Goal: Navigation & Orientation: Find specific page/section

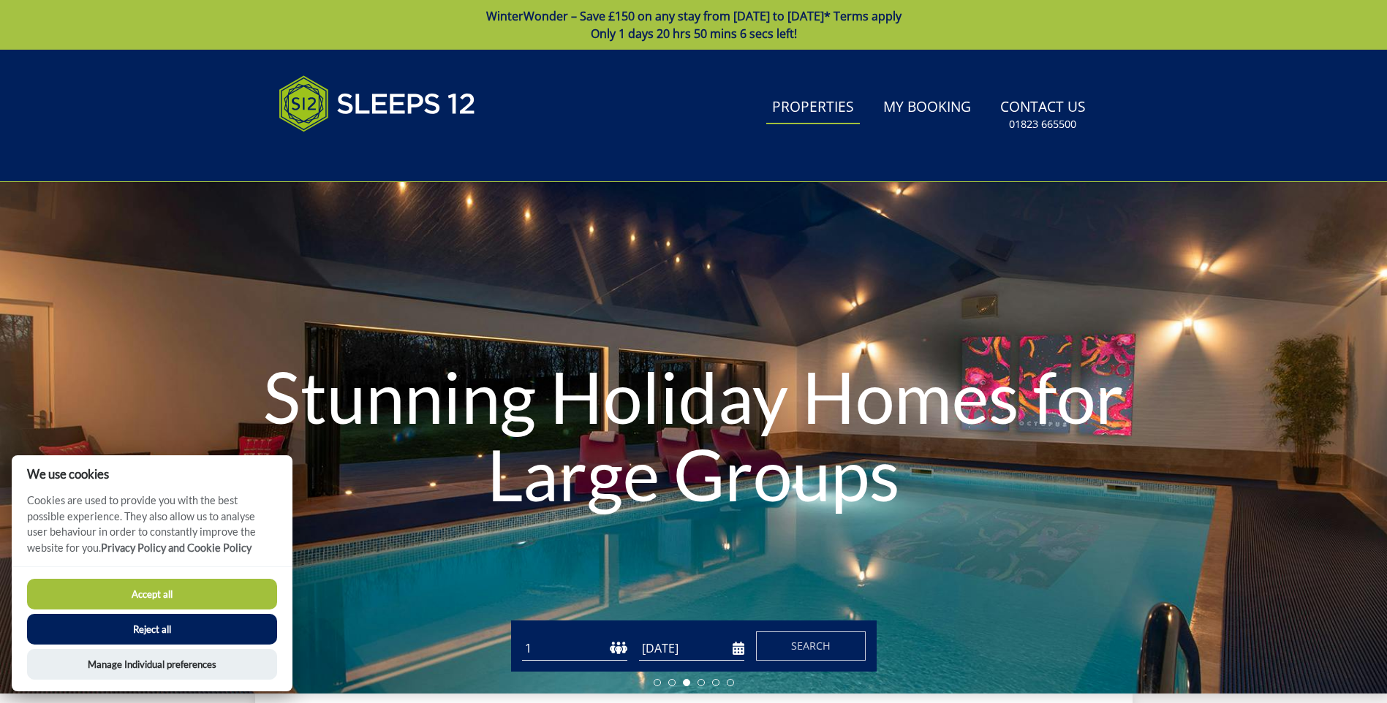
click at [807, 115] on link "Properties" at bounding box center [813, 107] width 94 height 33
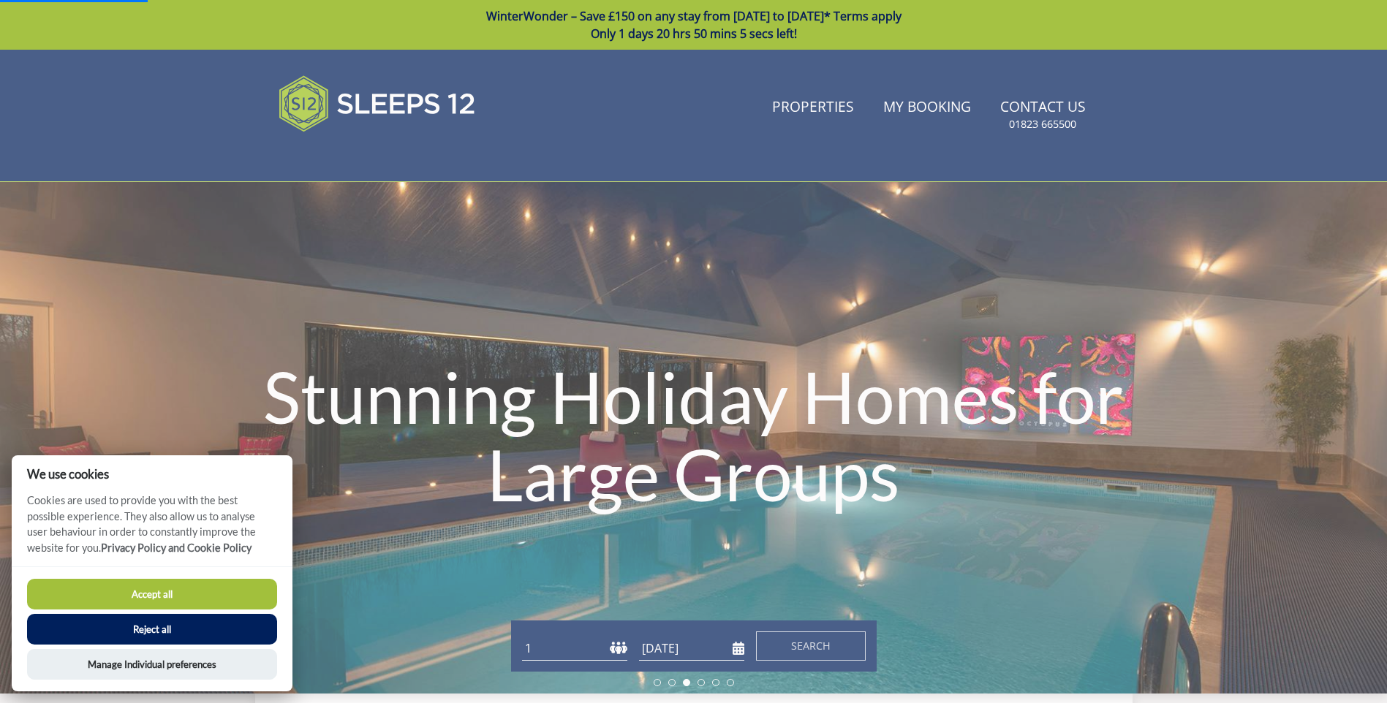
drag, startPoint x: 736, startPoint y: 162, endPoint x: 755, endPoint y: 164, distance: 19.1
click at [806, 107] on link "Properties" at bounding box center [813, 107] width 94 height 33
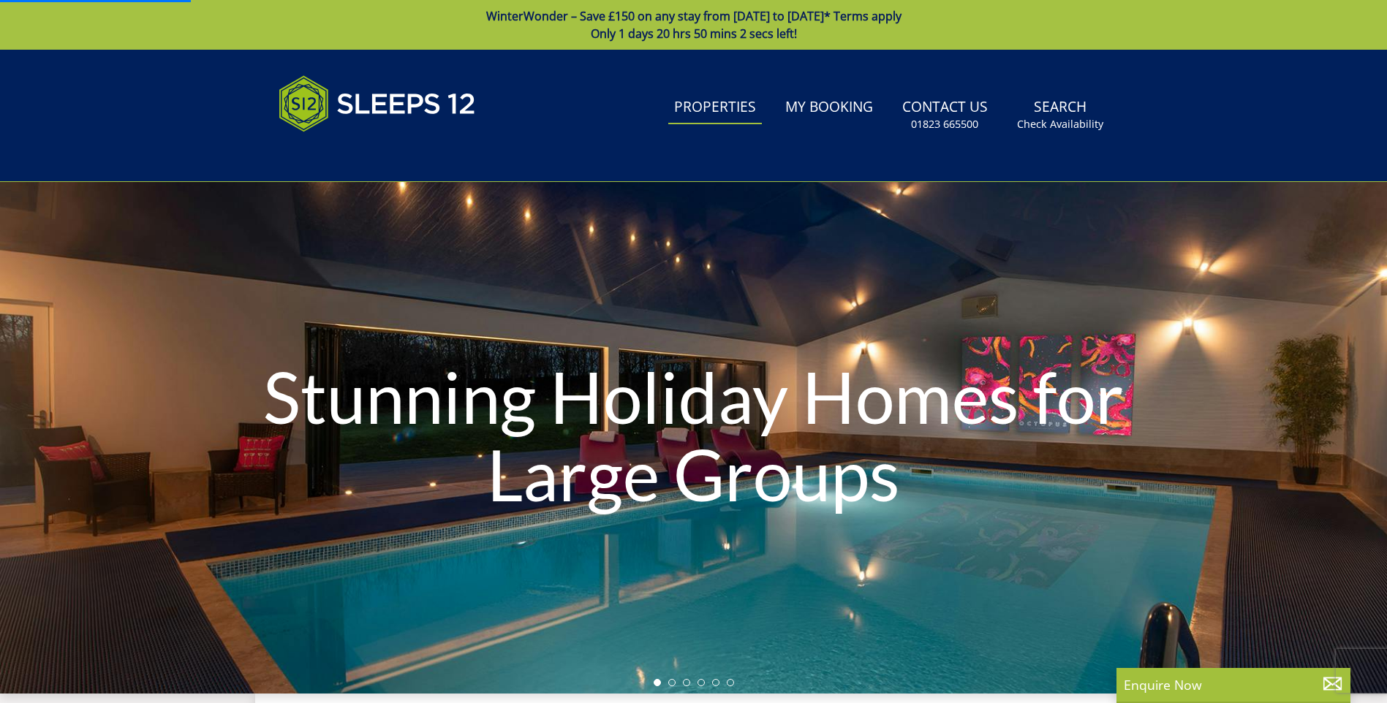
click at [712, 108] on link "Properties" at bounding box center [715, 107] width 94 height 33
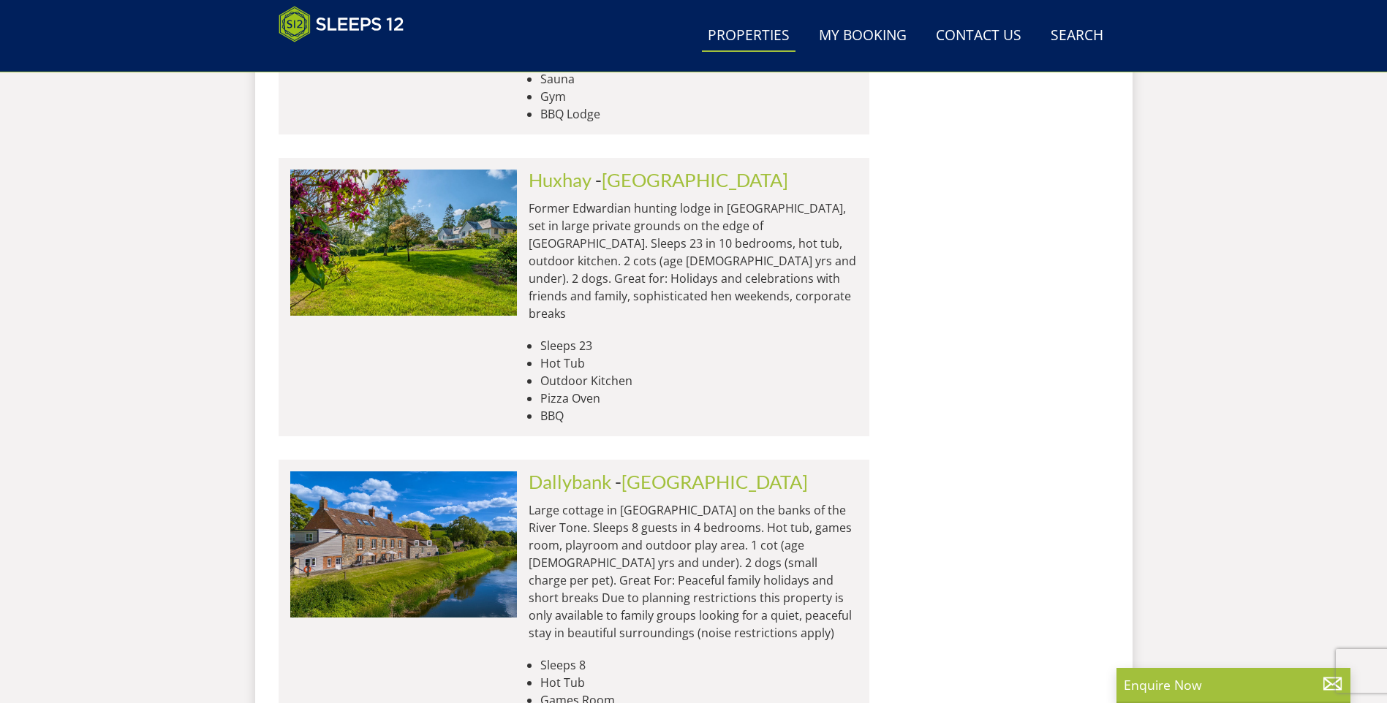
scroll to position [6104, 0]
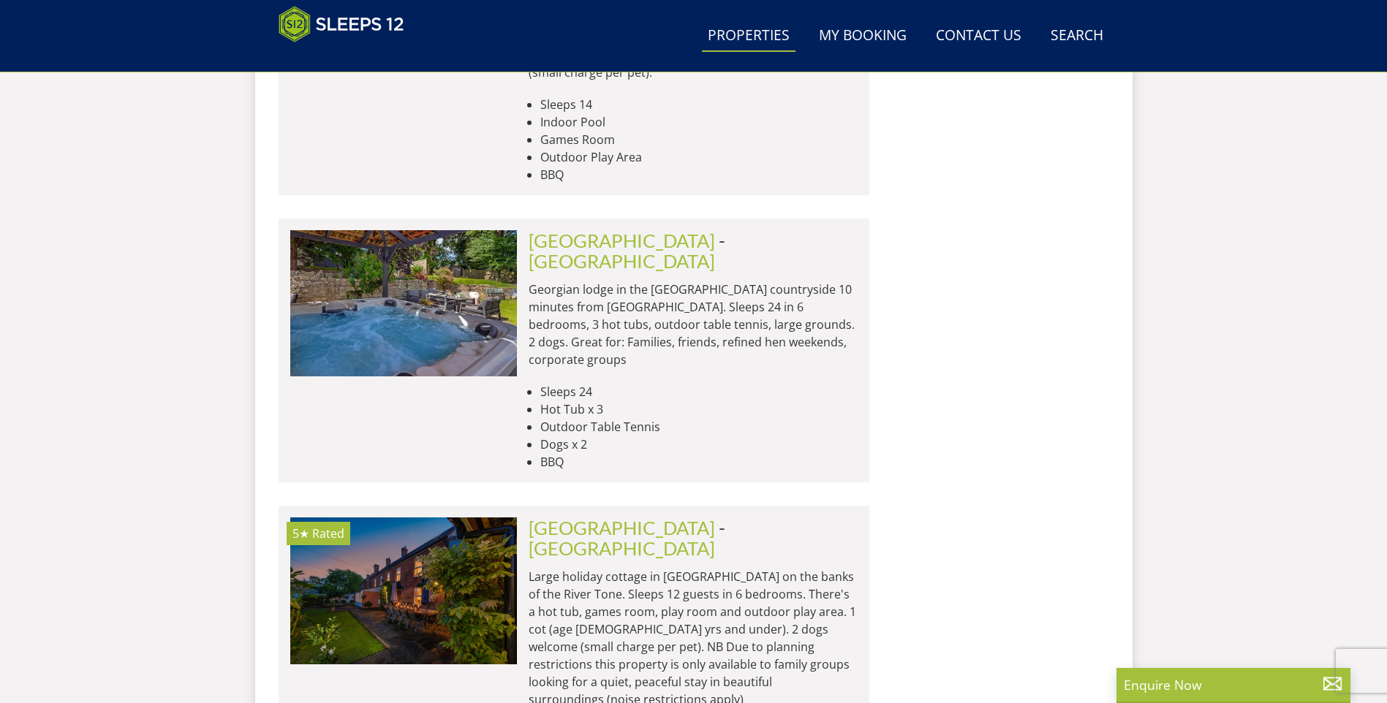
scroll to position [11915, 0]
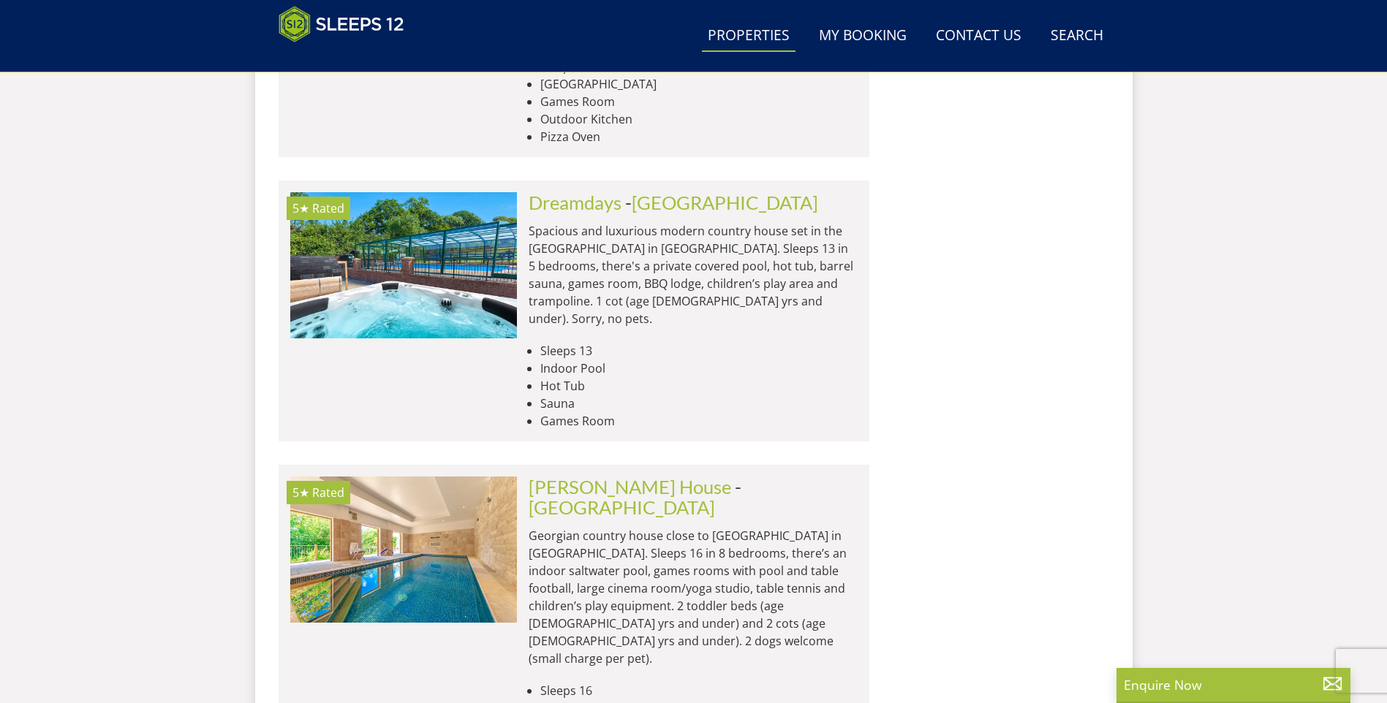
scroll to position [17900, 0]
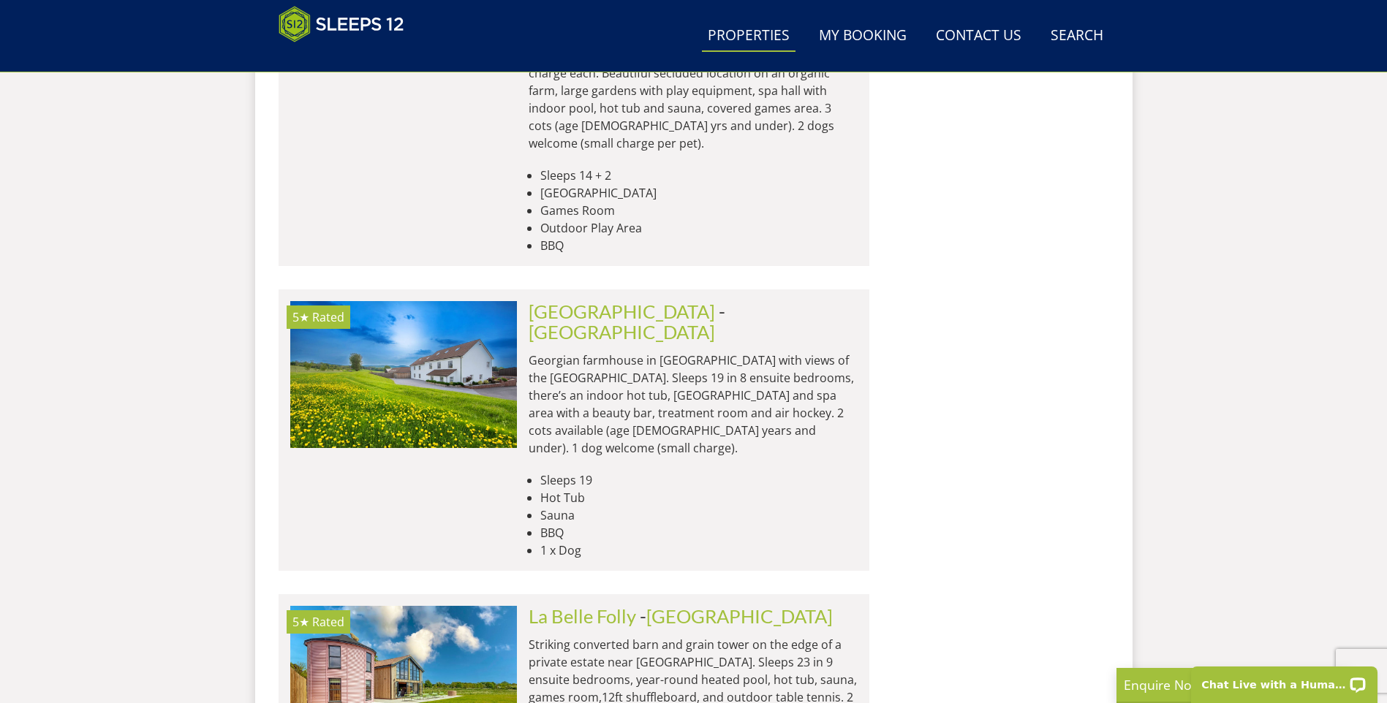
scroll to position [21847, 0]
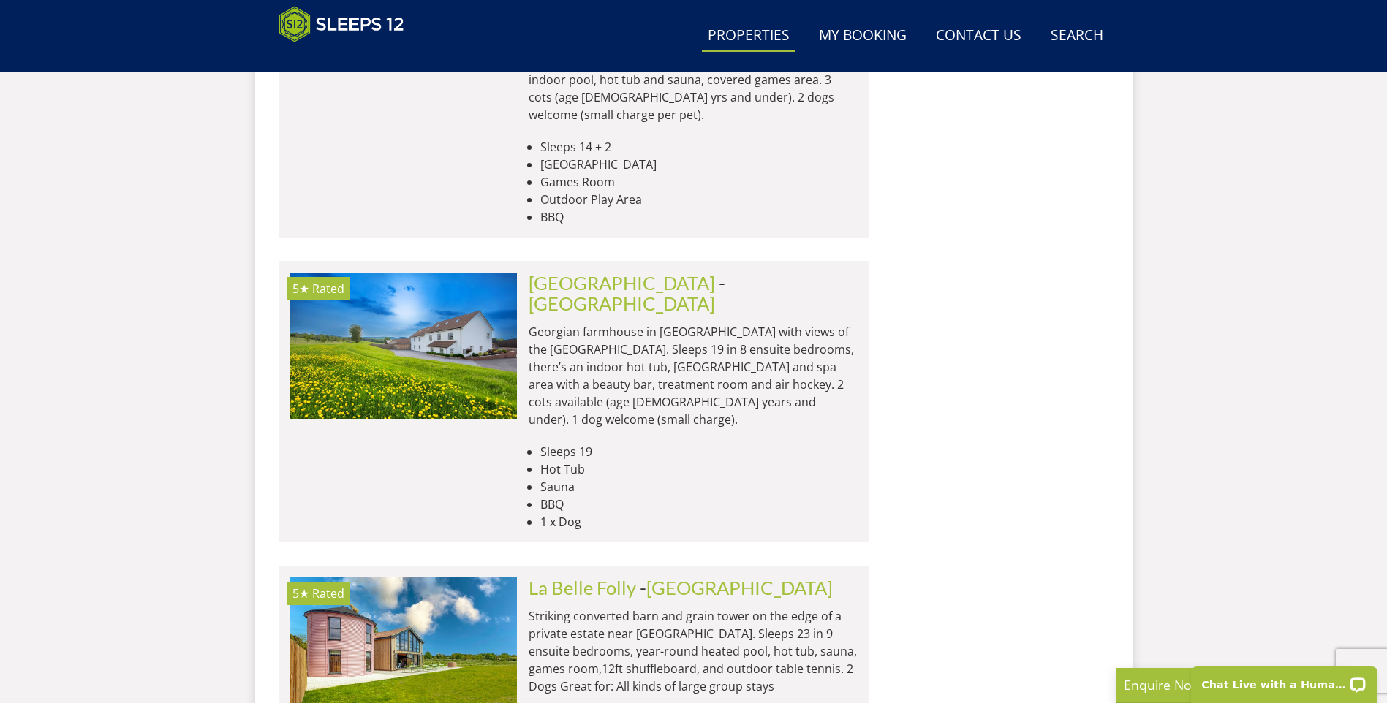
click at [763, 42] on link "Properties" at bounding box center [749, 36] width 94 height 33
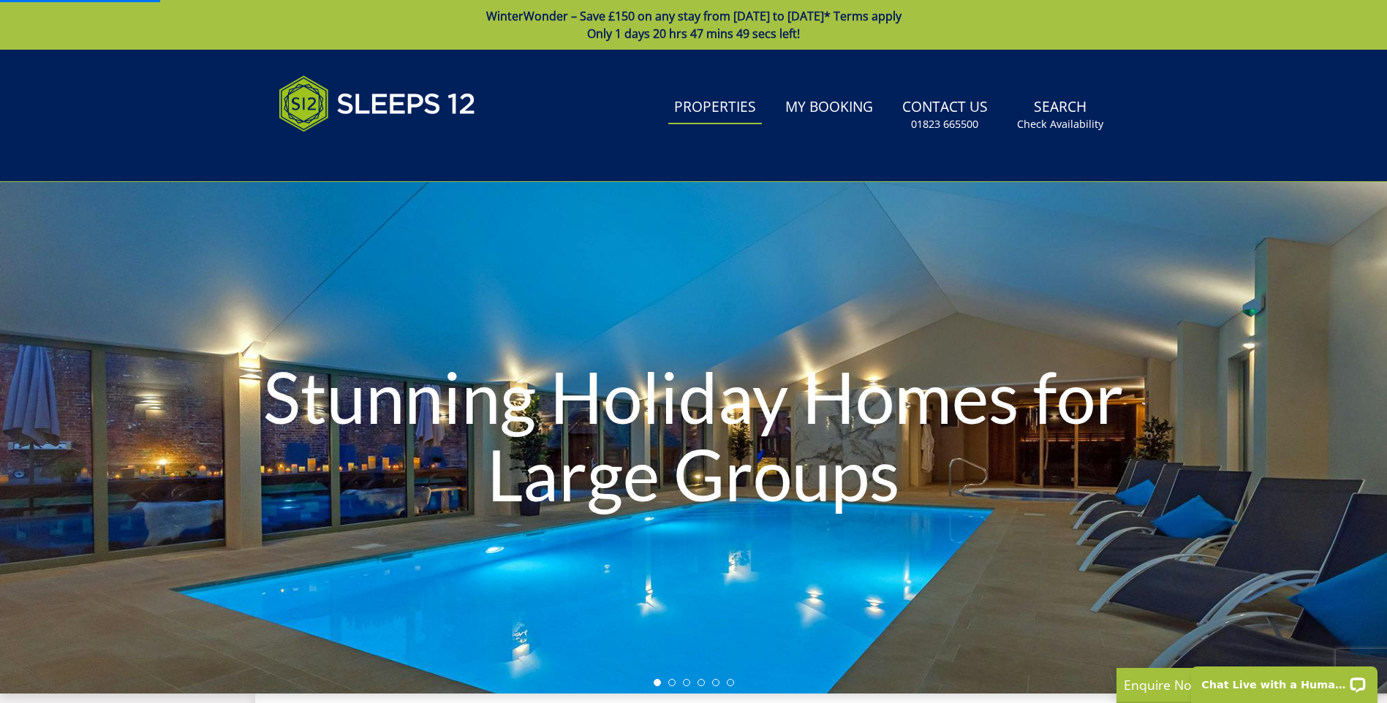
scroll to position [0, 0]
click at [739, 105] on link "Properties" at bounding box center [715, 107] width 94 height 33
